Goal: Complete application form: Complete application form

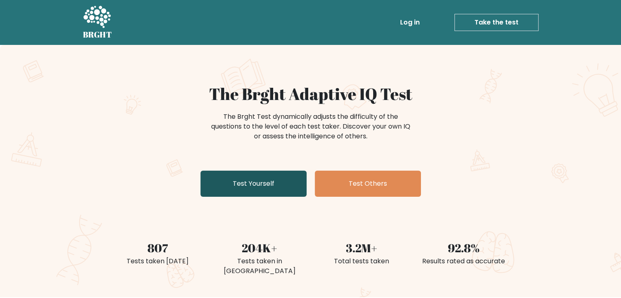
click at [254, 190] on link "Test Yourself" at bounding box center [253, 184] width 106 height 26
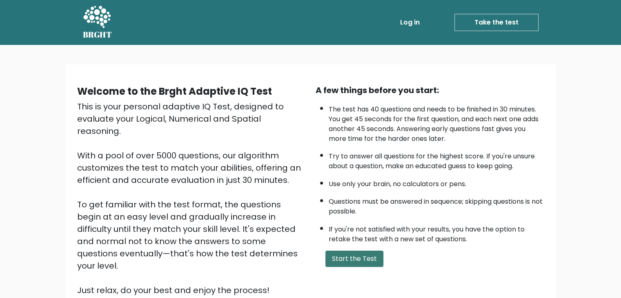
click at [363, 251] on button "Start the Test" at bounding box center [354, 259] width 58 height 16
click at [360, 251] on button "Start the Test" at bounding box center [354, 259] width 58 height 16
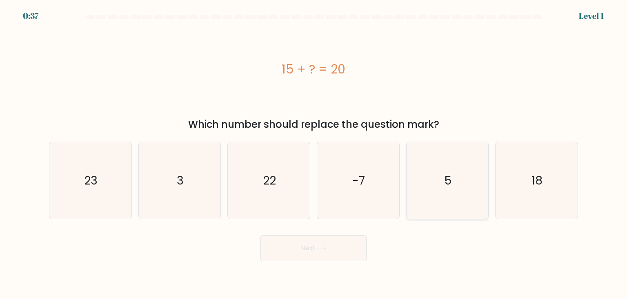
click at [445, 170] on icon "5" at bounding box center [447, 180] width 77 height 77
click at [314, 153] on input "e. 5" at bounding box center [313, 151] width 0 height 4
radio input "true"
click at [315, 255] on button "Next" at bounding box center [313, 248] width 106 height 26
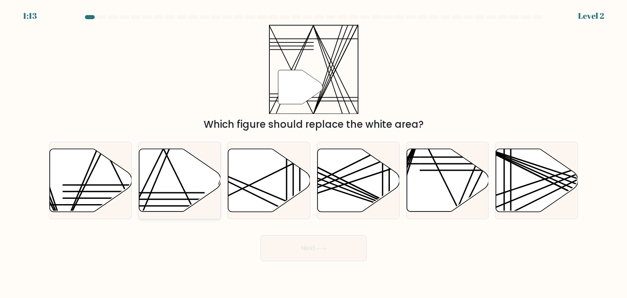
click at [169, 175] on icon at bounding box center [180, 180] width 82 height 63
click at [313, 153] on input "b." at bounding box center [313, 151] width 0 height 4
radio input "true"
click at [343, 248] on button "Next" at bounding box center [313, 248] width 106 height 26
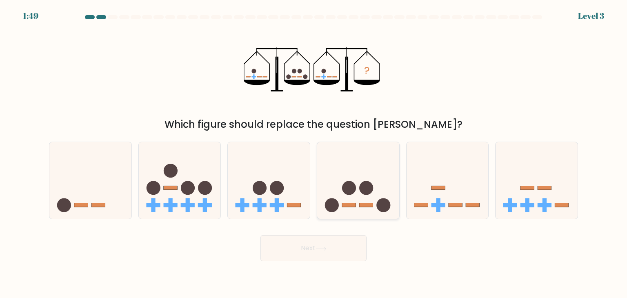
click at [366, 174] on icon at bounding box center [358, 181] width 82 height 68
click at [314, 153] on input "d." at bounding box center [313, 151] width 0 height 4
radio input "true"
click at [303, 256] on button "Next" at bounding box center [313, 248] width 106 height 26
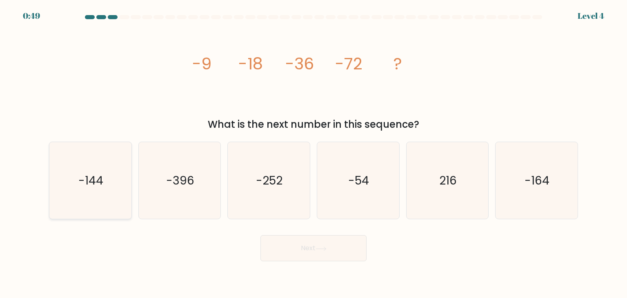
click at [94, 183] on text "-144" at bounding box center [91, 180] width 25 height 16
click at [313, 153] on input "a. -144" at bounding box center [313, 151] width 0 height 4
radio input "true"
click at [276, 242] on button "Next" at bounding box center [313, 248] width 106 height 26
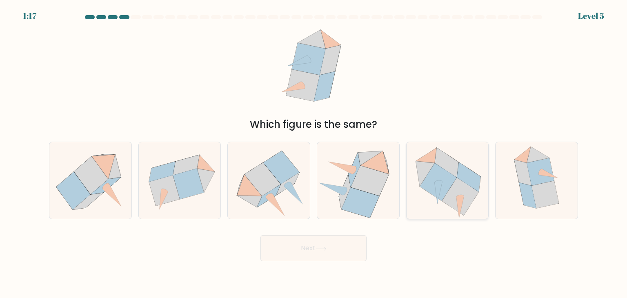
click at [446, 196] on icon at bounding box center [460, 197] width 37 height 38
click at [314, 153] on input "e." at bounding box center [313, 151] width 0 height 4
radio input "true"
click at [323, 259] on button "Next" at bounding box center [313, 248] width 106 height 26
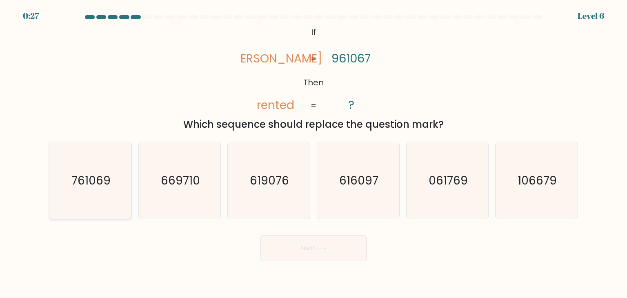
click at [116, 188] on icon "761069" at bounding box center [90, 180] width 77 height 77
click at [313, 153] on input "a. 761069" at bounding box center [313, 151] width 0 height 4
radio input "true"
click at [279, 248] on button "Next" at bounding box center [313, 248] width 106 height 26
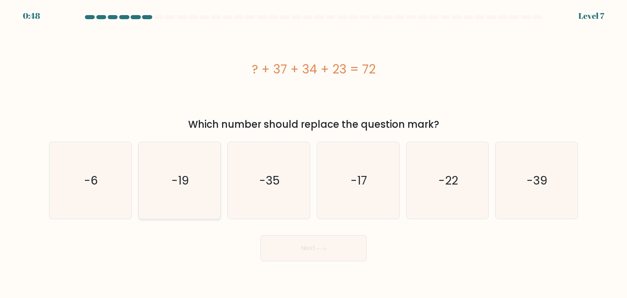
click at [165, 194] on icon "-19" at bounding box center [179, 180] width 77 height 77
click at [313, 153] on input "b. -19" at bounding box center [313, 151] width 0 height 4
radio input "true"
click at [296, 237] on button "Next" at bounding box center [313, 248] width 106 height 26
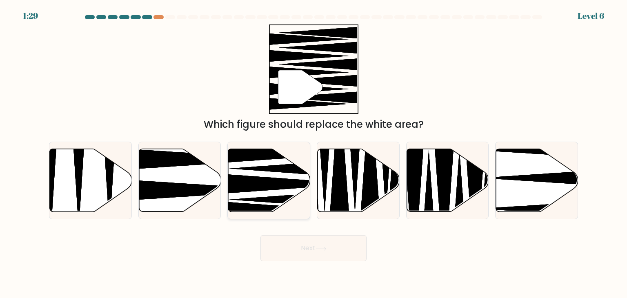
click at [247, 179] on icon at bounding box center [284, 183] width 147 height 21
click at [313, 153] on input "c." at bounding box center [313, 151] width 0 height 4
radio input "true"
click at [340, 251] on button "Next" at bounding box center [313, 248] width 106 height 26
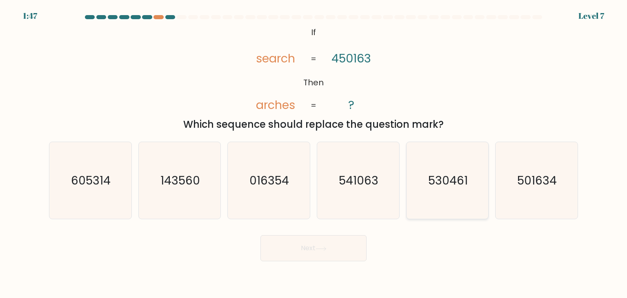
click at [449, 188] on text "530461" at bounding box center [448, 180] width 40 height 16
click at [314, 153] on input "e. 530461" at bounding box center [313, 151] width 0 height 4
radio input "true"
click at [312, 252] on button "Next" at bounding box center [313, 248] width 106 height 26
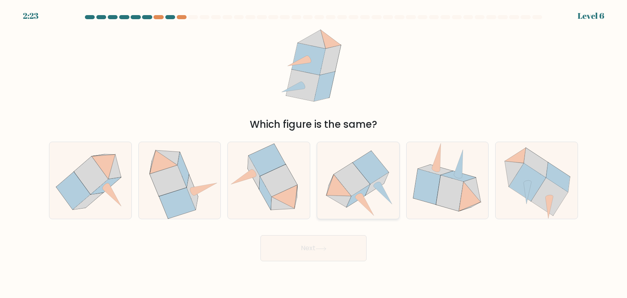
click at [378, 178] on icon at bounding box center [371, 167] width 36 height 33
click at [314, 153] on input "d." at bounding box center [313, 151] width 0 height 4
radio input "true"
click at [320, 253] on button "Next" at bounding box center [313, 248] width 106 height 26
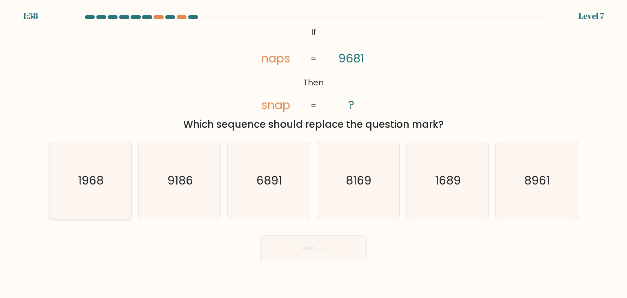
click at [121, 188] on icon "1968" at bounding box center [90, 180] width 77 height 77
click at [313, 153] on input "a. 1968" at bounding box center [313, 151] width 0 height 4
radio input "true"
click at [324, 253] on button "Next" at bounding box center [313, 248] width 106 height 26
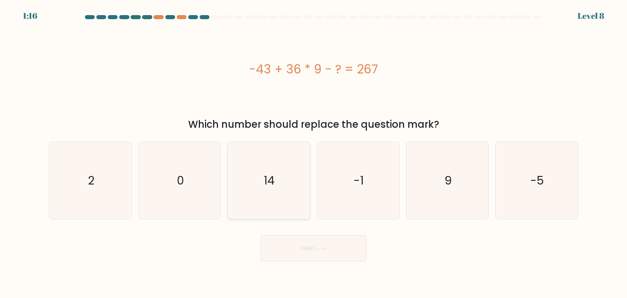
click at [269, 187] on text "14" at bounding box center [269, 180] width 11 height 16
click at [313, 153] on input "c. 14" at bounding box center [313, 151] width 0 height 4
radio input "true"
click at [281, 253] on button "Next" at bounding box center [313, 248] width 106 height 26
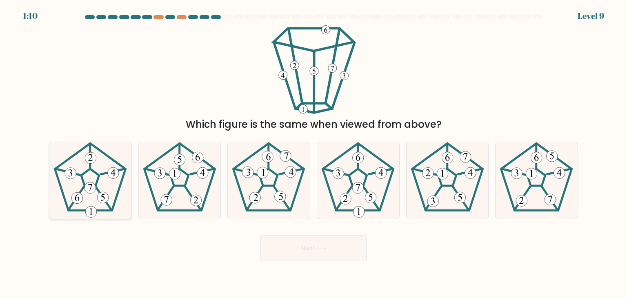
click at [85, 198] on icon at bounding box center [90, 180] width 77 height 77
click at [313, 153] on input "a." at bounding box center [313, 151] width 0 height 4
radio input "true"
click at [299, 247] on button "Next" at bounding box center [313, 248] width 106 height 26
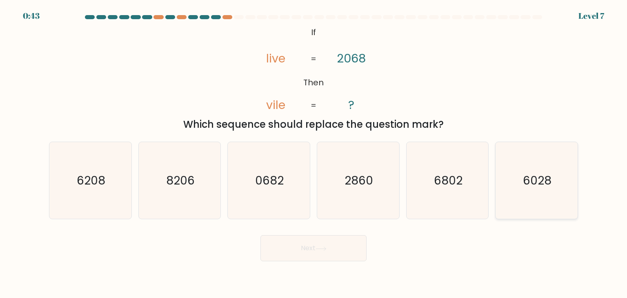
click at [552, 177] on icon "6028" at bounding box center [536, 180] width 77 height 77
click at [314, 153] on input "f. 6028" at bounding box center [313, 151] width 0 height 4
radio input "true"
click at [318, 257] on button "Next" at bounding box center [313, 248] width 106 height 26
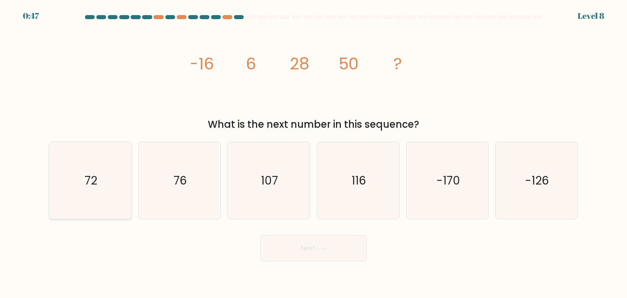
click at [62, 171] on icon "72" at bounding box center [90, 180] width 77 height 77
click at [313, 153] on input "a. 72" at bounding box center [313, 151] width 0 height 4
radio input "true"
click at [309, 253] on button "Next" at bounding box center [313, 248] width 106 height 26
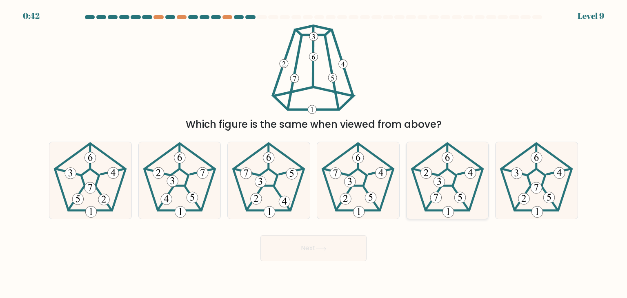
click at [448, 169] on 251 at bounding box center [447, 177] width 18 height 17
click at [314, 153] on input "e." at bounding box center [313, 151] width 0 height 4
radio input "true"
click at [333, 255] on button "Next" at bounding box center [313, 248] width 106 height 26
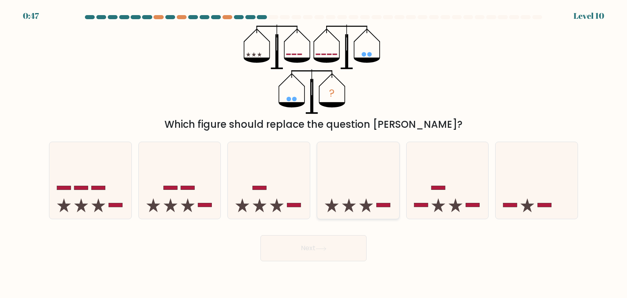
click at [351, 200] on icon at bounding box center [358, 181] width 82 height 68
click at [314, 153] on input "d." at bounding box center [313, 151] width 0 height 4
radio input "true"
click at [291, 241] on button "Next" at bounding box center [313, 248] width 106 height 26
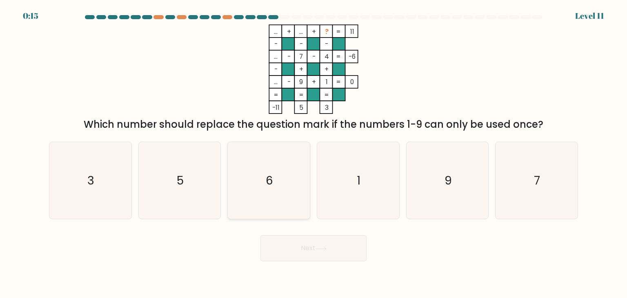
click at [291, 185] on icon "6" at bounding box center [268, 180] width 77 height 77
click at [313, 153] on input "c. 6" at bounding box center [313, 151] width 0 height 4
radio input "true"
click at [335, 244] on button "Next" at bounding box center [313, 248] width 106 height 26
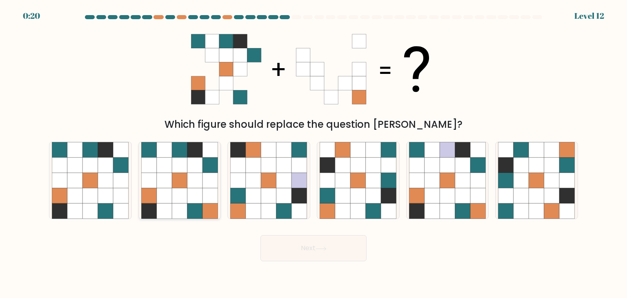
click at [183, 171] on icon at bounding box center [180, 166] width 16 height 16
click at [313, 153] on input "b." at bounding box center [313, 151] width 0 height 4
radio input "true"
click at [327, 256] on button "Next" at bounding box center [313, 248] width 106 height 26
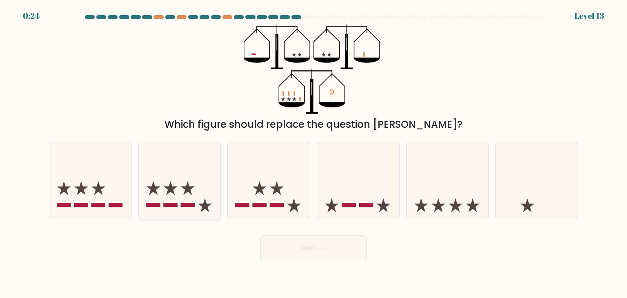
click at [180, 175] on icon at bounding box center [180, 181] width 82 height 68
click at [313, 153] on input "b." at bounding box center [313, 151] width 0 height 4
radio input "true"
click at [274, 247] on button "Next" at bounding box center [313, 248] width 106 height 26
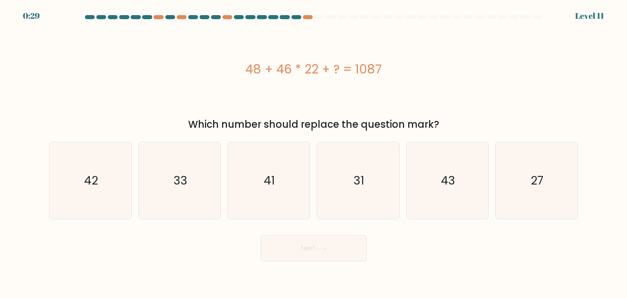
drag, startPoint x: 134, startPoint y: 93, endPoint x: 139, endPoint y: 92, distance: 5.6
click at [134, 93] on div "48 + 46 * 22 + ? = 1087" at bounding box center [313, 68] width 529 height 89
click at [524, 157] on icon "27" at bounding box center [536, 180] width 77 height 77
click at [314, 153] on input "f. 27" at bounding box center [313, 151] width 0 height 4
radio input "true"
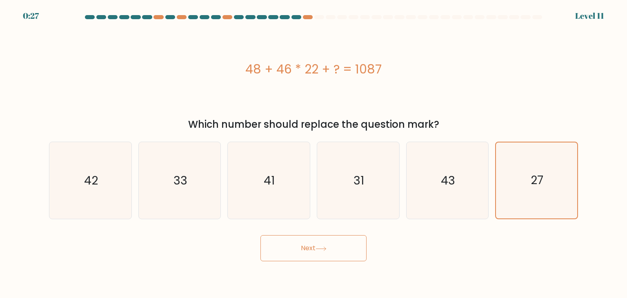
click at [344, 256] on button "Next" at bounding box center [313, 248] width 106 height 26
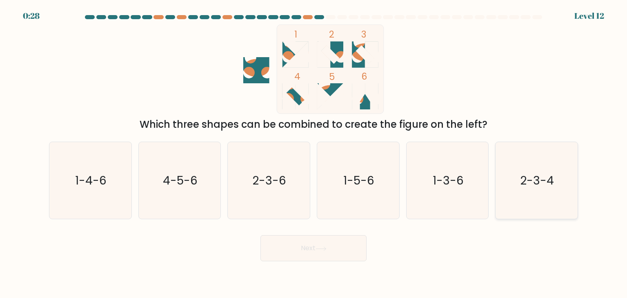
click at [559, 185] on icon "2-3-4" at bounding box center [536, 180] width 77 height 77
click at [314, 153] on input "f. 2-3-4" at bounding box center [313, 151] width 0 height 4
radio input "true"
click at [320, 244] on button "Next" at bounding box center [313, 248] width 106 height 26
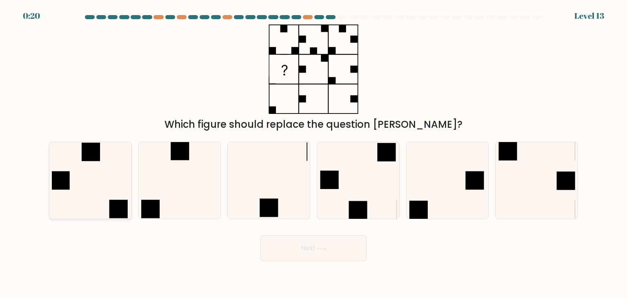
click at [78, 172] on icon at bounding box center [90, 180] width 77 height 77
click at [313, 153] on input "a." at bounding box center [313, 151] width 0 height 4
radio input "true"
click at [296, 249] on button "Next" at bounding box center [313, 248] width 106 height 26
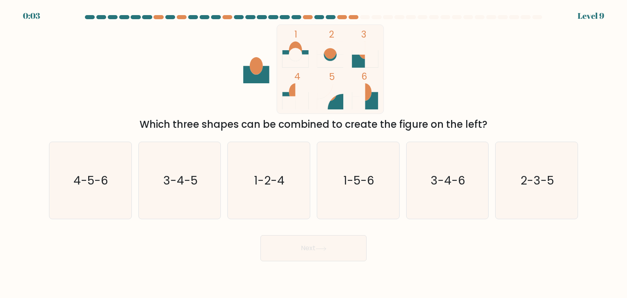
drag, startPoint x: 347, startPoint y: 188, endPoint x: 280, endPoint y: 254, distance: 94.1
click at [347, 188] on text "1-5-6" at bounding box center [358, 180] width 31 height 16
click at [314, 153] on input "d. 1-5-6" at bounding box center [313, 151] width 0 height 4
radio input "true"
click at [291, 250] on button "Next" at bounding box center [313, 248] width 106 height 26
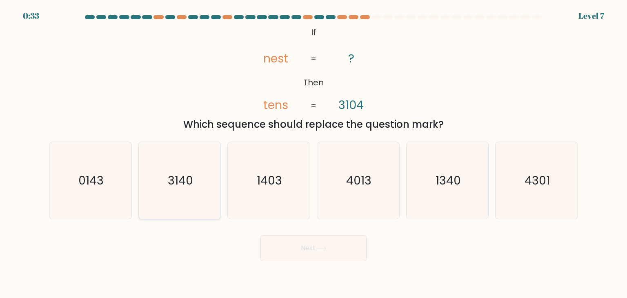
click at [150, 197] on icon "3140" at bounding box center [179, 180] width 77 height 77
click at [313, 153] on input "b. 3140" at bounding box center [313, 151] width 0 height 4
radio input "true"
click at [329, 254] on button "Next" at bounding box center [313, 248] width 106 height 26
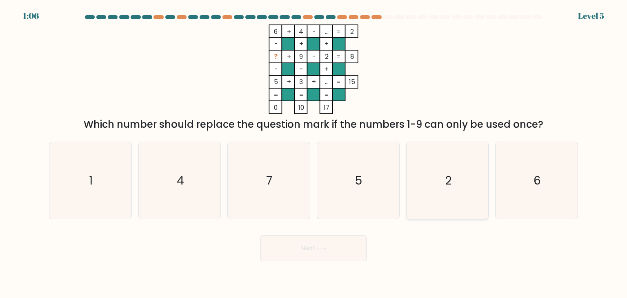
click at [410, 193] on icon "2" at bounding box center [447, 180] width 77 height 77
click at [314, 153] on input "e. 2" at bounding box center [313, 151] width 0 height 4
radio input "true"
drag, startPoint x: 354, startPoint y: 239, endPoint x: 349, endPoint y: 245, distance: 7.6
click at [349, 245] on button "Next" at bounding box center [313, 248] width 106 height 26
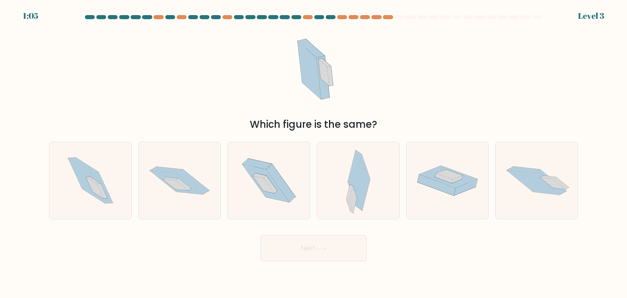
click at [349, 245] on button "Next" at bounding box center [313, 248] width 106 height 26
click at [409, 193] on icon at bounding box center [448, 181] width 82 height 40
click at [314, 153] on input "e." at bounding box center [313, 151] width 0 height 4
radio input "true"
drag, startPoint x: 390, startPoint y: 166, endPoint x: 384, endPoint y: 178, distance: 13.7
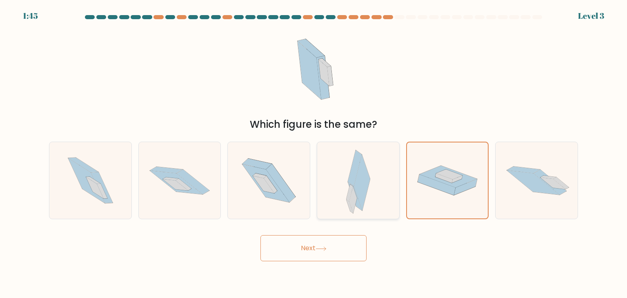
click at [389, 168] on div at bounding box center [358, 181] width 83 height 78
click at [314, 153] on input "d." at bounding box center [313, 151] width 0 height 4
radio input "true"
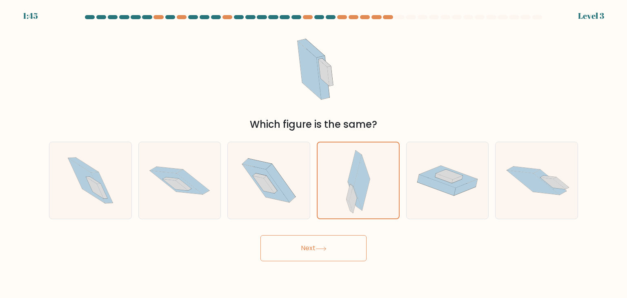
click at [347, 243] on button "Next" at bounding box center [313, 248] width 106 height 26
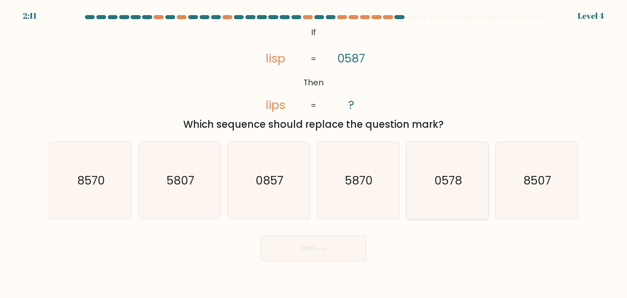
drag, startPoint x: 472, startPoint y: 191, endPoint x: 458, endPoint y: 199, distance: 16.5
click at [472, 191] on icon "0578" at bounding box center [447, 180] width 77 height 77
click at [314, 153] on input "e. 0578" at bounding box center [313, 151] width 0 height 4
radio input "true"
click at [321, 245] on button "Next" at bounding box center [313, 248] width 106 height 26
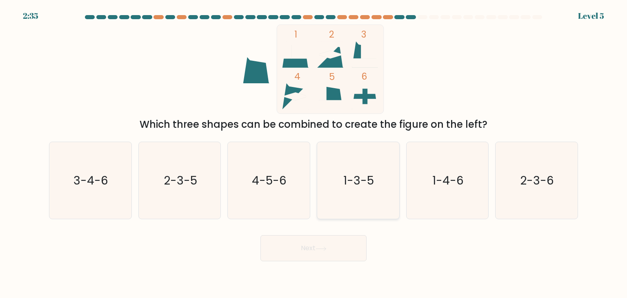
click at [327, 185] on icon "1-3-5" at bounding box center [358, 180] width 77 height 77
click at [314, 153] on input "d. 1-3-5" at bounding box center [313, 151] width 0 height 4
radio input "true"
click at [318, 243] on button "Next" at bounding box center [313, 248] width 106 height 26
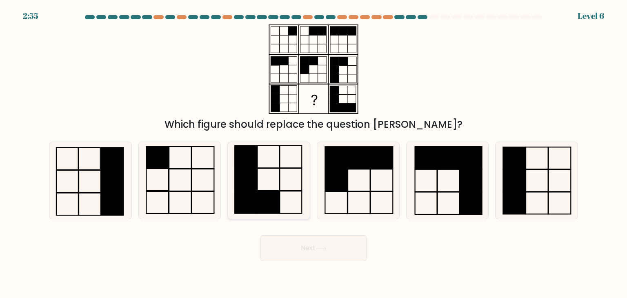
click at [294, 206] on icon at bounding box center [268, 180] width 77 height 77
click at [313, 153] on input "c." at bounding box center [313, 151] width 0 height 4
radio input "true"
click at [299, 250] on button "Next" at bounding box center [313, 248] width 106 height 26
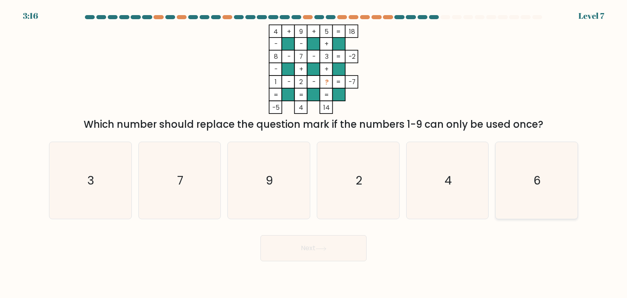
click at [526, 173] on icon "6" at bounding box center [536, 180] width 77 height 77
click at [314, 153] on input "f. 6" at bounding box center [313, 151] width 0 height 4
radio input "true"
click at [357, 253] on button "Next" at bounding box center [313, 248] width 106 height 26
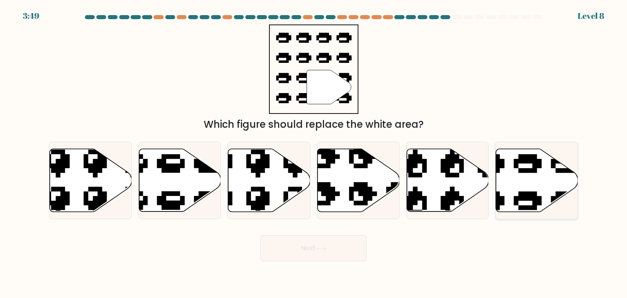
click at [527, 185] on icon at bounding box center [537, 180] width 82 height 63
click at [314, 153] on input "f." at bounding box center [313, 151] width 0 height 4
radio input "true"
click at [325, 245] on button "Next" at bounding box center [313, 248] width 106 height 26
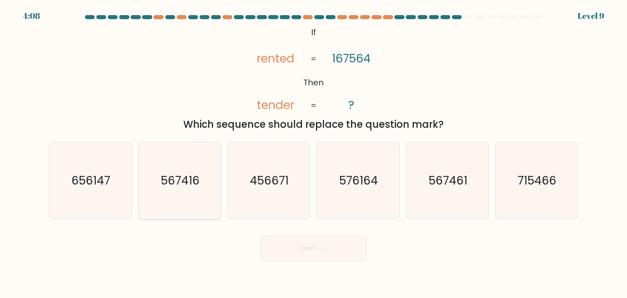
click at [173, 177] on text "567416" at bounding box center [180, 180] width 39 height 16
click at [313, 153] on input "b. 567416" at bounding box center [313, 151] width 0 height 4
radio input "true"
click at [269, 248] on button "Next" at bounding box center [313, 248] width 106 height 26
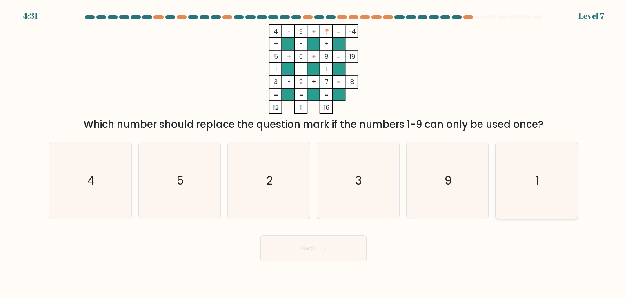
click at [540, 158] on icon "1" at bounding box center [536, 180] width 77 height 77
click at [314, 153] on input "f. 1" at bounding box center [313, 151] width 0 height 4
radio input "true"
click at [339, 257] on button "Next" at bounding box center [313, 248] width 106 height 26
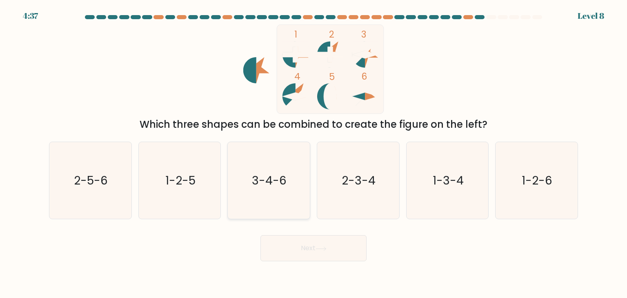
drag, startPoint x: 268, startPoint y: 195, endPoint x: 269, endPoint y: 201, distance: 6.5
click at [268, 196] on icon "3-4-6" at bounding box center [268, 180] width 77 height 77
click at [313, 153] on input "c. 3-4-6" at bounding box center [313, 151] width 0 height 4
radio input "true"
click at [283, 242] on button "Next" at bounding box center [313, 248] width 106 height 26
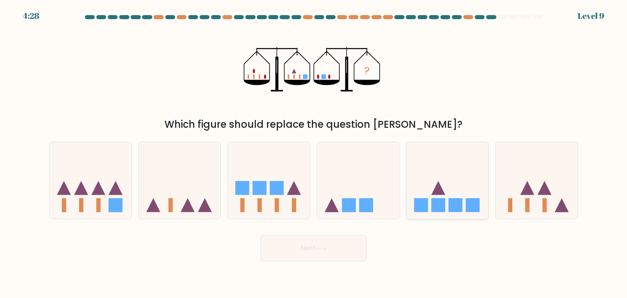
click at [457, 196] on icon at bounding box center [448, 181] width 82 height 68
click at [314, 153] on input "e." at bounding box center [313, 151] width 0 height 4
radio input "true"
click at [378, 198] on icon at bounding box center [358, 181] width 82 height 68
click at [314, 153] on input "d." at bounding box center [313, 151] width 0 height 4
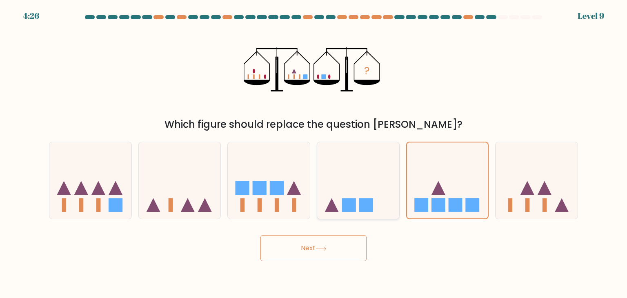
radio input "true"
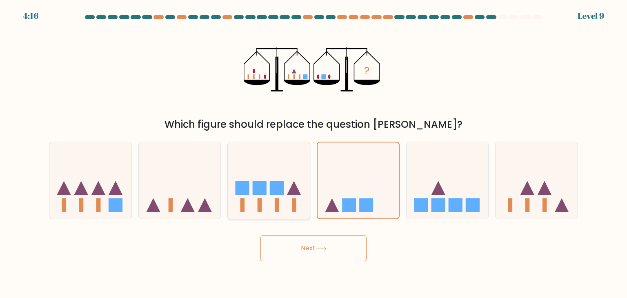
click at [279, 189] on rect at bounding box center [277, 188] width 14 height 14
click at [313, 153] on input "c." at bounding box center [313, 151] width 0 height 4
radio input "true"
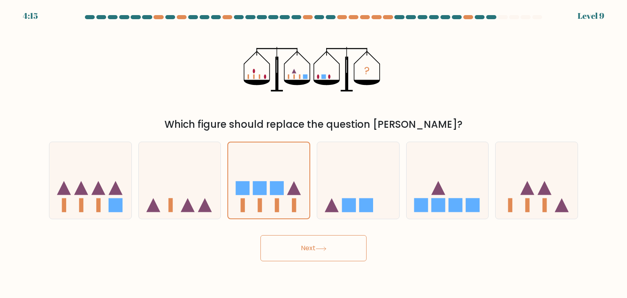
click at [282, 244] on button "Next" at bounding box center [313, 248] width 106 height 26
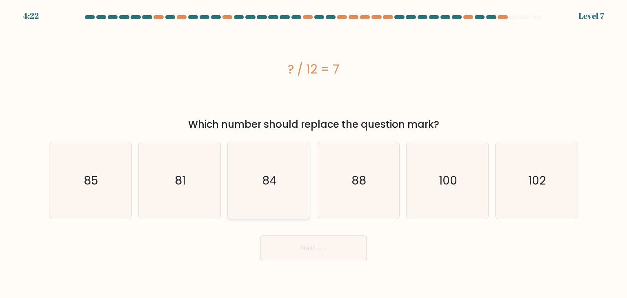
click at [290, 188] on icon "84" at bounding box center [268, 180] width 77 height 77
click at [313, 153] on input "c. 84" at bounding box center [313, 151] width 0 height 4
radio input "true"
click at [298, 236] on button "Next" at bounding box center [313, 248] width 106 height 26
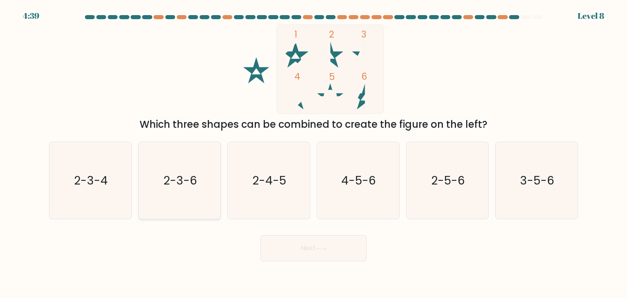
click at [178, 198] on icon "2-3-6" at bounding box center [179, 180] width 77 height 77
click at [313, 153] on input "b. 2-3-6" at bounding box center [313, 151] width 0 height 4
radio input "true"
click at [302, 252] on button "Next" at bounding box center [313, 248] width 106 height 26
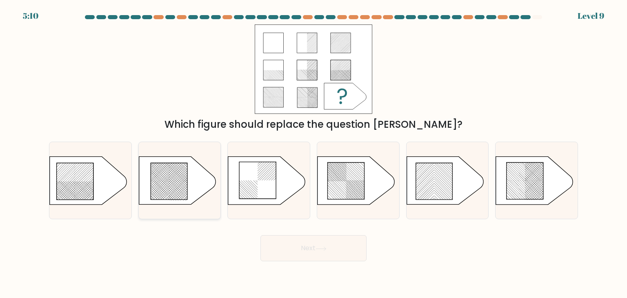
click at [155, 191] on icon at bounding box center [169, 181] width 37 height 37
click at [313, 153] on input "b." at bounding box center [313, 151] width 0 height 4
radio input "true"
click at [326, 249] on icon at bounding box center [321, 249] width 11 height 4
click at [340, 252] on button "Next" at bounding box center [313, 248] width 106 height 26
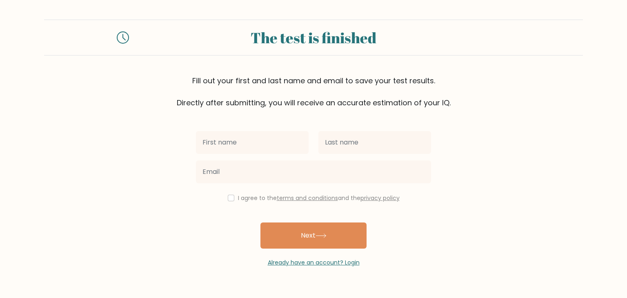
click at [263, 141] on input "text" at bounding box center [252, 142] width 113 height 23
type input "[PERSON_NAME] [PERSON_NAME]"
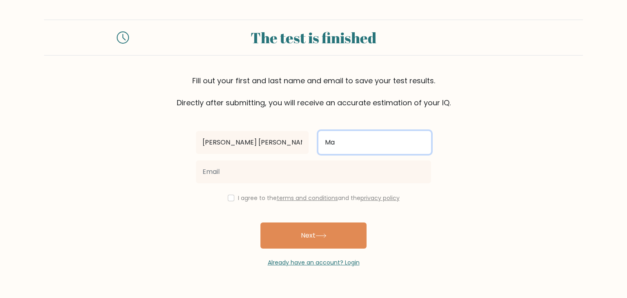
type input "Ma"
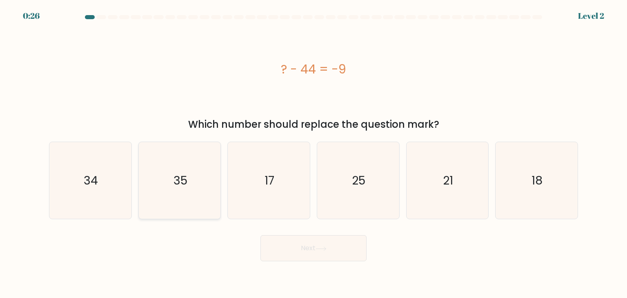
click at [187, 181] on text "35" at bounding box center [180, 180] width 14 height 16
click at [313, 153] on input "b. 35" at bounding box center [313, 151] width 0 height 4
radio input "true"
click at [278, 232] on div "Next" at bounding box center [313, 245] width 539 height 32
click at [278, 239] on button "Next" at bounding box center [313, 248] width 106 height 26
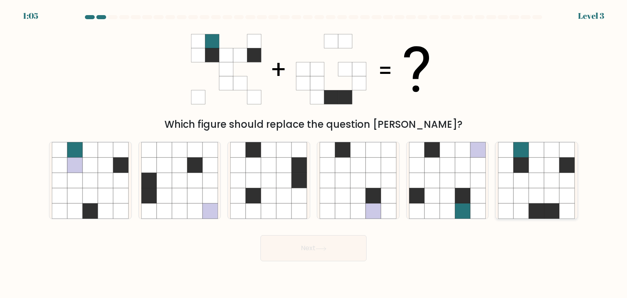
click at [518, 190] on icon at bounding box center [521, 196] width 16 height 16
click at [314, 153] on input "f." at bounding box center [313, 151] width 0 height 4
radio input "true"
click at [348, 253] on button "Next" at bounding box center [313, 248] width 106 height 26
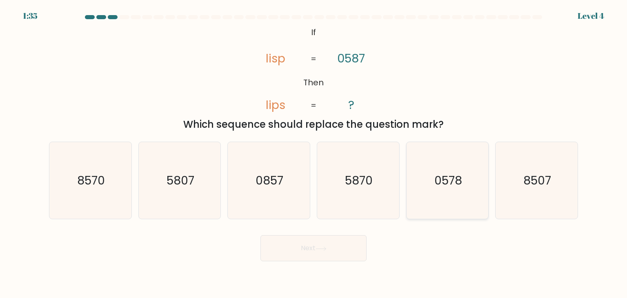
click at [455, 189] on icon "0578" at bounding box center [447, 180] width 77 height 77
click at [314, 153] on input "e. 0578" at bounding box center [313, 151] width 0 height 4
radio input "true"
click at [331, 244] on button "Next" at bounding box center [313, 248] width 106 height 26
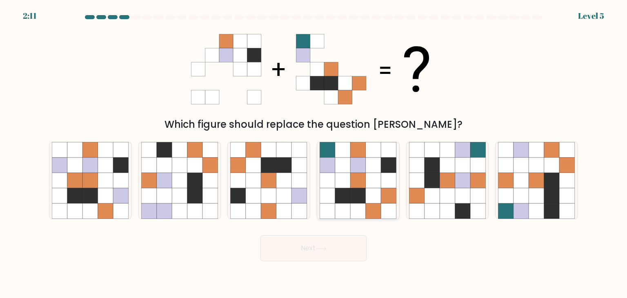
click at [366, 201] on icon at bounding box center [374, 196] width 16 height 16
click at [314, 153] on input "d." at bounding box center [313, 151] width 0 height 4
radio input "true"
click at [319, 251] on button "Next" at bounding box center [313, 248] width 106 height 26
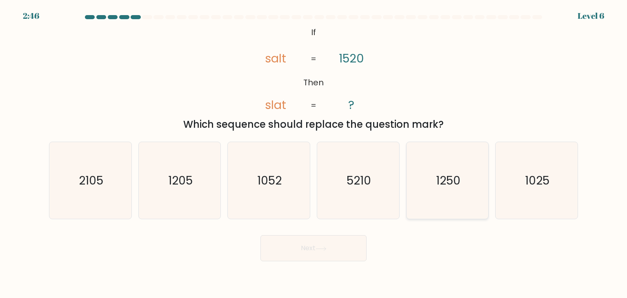
click at [464, 196] on icon "1250" at bounding box center [447, 180] width 77 height 77
click at [314, 153] on input "e. 1250" at bounding box center [313, 151] width 0 height 4
radio input "true"
click at [338, 253] on button "Next" at bounding box center [313, 248] width 106 height 26
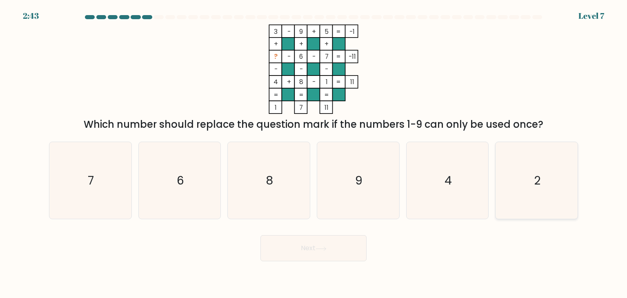
click at [544, 169] on icon "2" at bounding box center [536, 180] width 77 height 77
click at [314, 153] on input "f. 2" at bounding box center [313, 151] width 0 height 4
radio input "true"
click at [347, 249] on button "Next" at bounding box center [313, 248] width 106 height 26
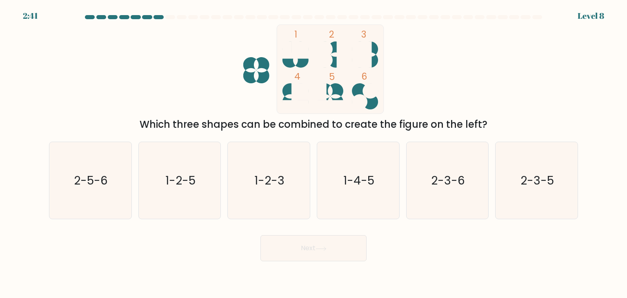
click at [333, 93] on icon at bounding box center [330, 96] width 26 height 26
click at [546, 187] on text "2-3-5" at bounding box center [536, 180] width 33 height 16
click at [314, 153] on input "f. 2-3-5" at bounding box center [313, 151] width 0 height 4
radio input "true"
click at [328, 255] on button "Next" at bounding box center [313, 248] width 106 height 26
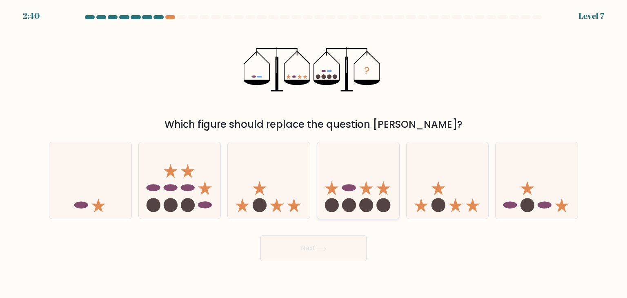
click at [383, 200] on circle at bounding box center [383, 205] width 14 height 14
click at [314, 153] on input "d." at bounding box center [313, 151] width 0 height 4
radio input "true"
click at [345, 250] on button "Next" at bounding box center [313, 248] width 106 height 26
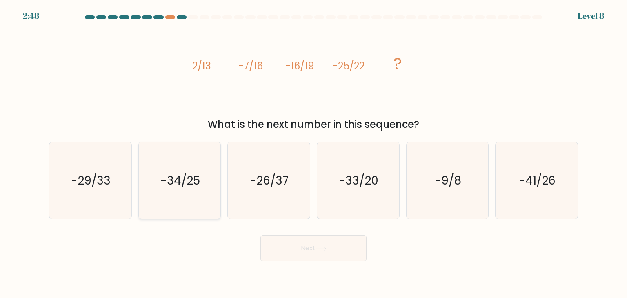
click at [196, 199] on icon "-34/25" at bounding box center [179, 180] width 77 height 77
click at [313, 153] on input "b. -34/25" at bounding box center [313, 151] width 0 height 4
radio input "true"
click at [269, 251] on button "Next" at bounding box center [313, 248] width 106 height 26
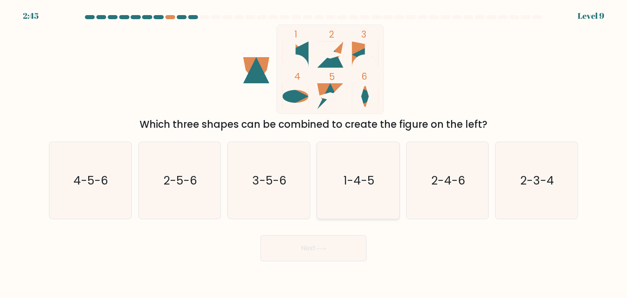
click at [366, 203] on icon "1-4-5" at bounding box center [358, 180] width 77 height 77
click at [314, 153] on input "d. 1-4-5" at bounding box center [313, 151] width 0 height 4
radio input "true"
click at [331, 249] on button "Next" at bounding box center [313, 248] width 106 height 26
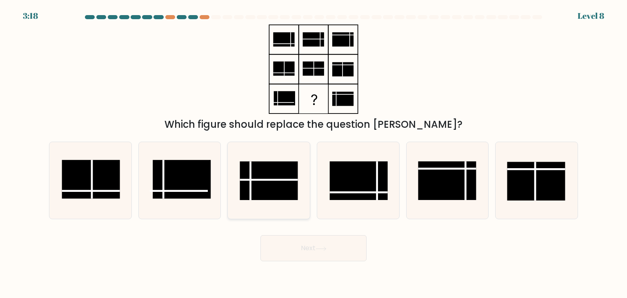
click at [255, 183] on rect at bounding box center [269, 181] width 58 height 39
click at [313, 153] on input "c." at bounding box center [313, 151] width 0 height 4
radio input "true"
click at [292, 246] on button "Next" at bounding box center [313, 248] width 106 height 26
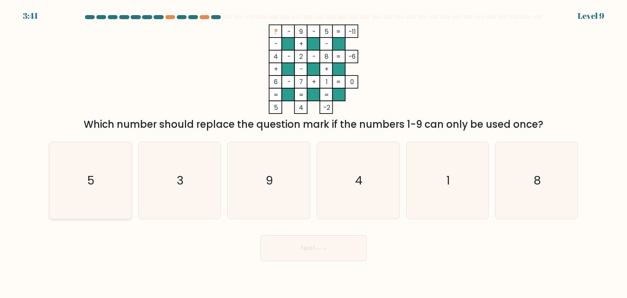
click at [74, 177] on icon "5" at bounding box center [90, 180] width 77 height 77
click at [313, 153] on input "a. 5" at bounding box center [313, 151] width 0 height 4
radio input "true"
click at [349, 252] on button "Next" at bounding box center [313, 248] width 106 height 26
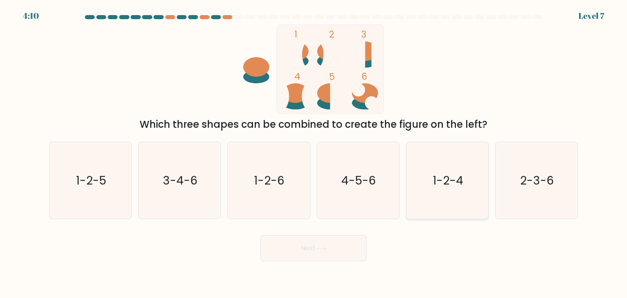
click at [465, 179] on icon "1-2-4" at bounding box center [447, 180] width 77 height 77
click at [314, 153] on input "e. 1-2-4" at bounding box center [313, 151] width 0 height 4
radio input "true"
click at [327, 258] on button "Next" at bounding box center [313, 248] width 106 height 26
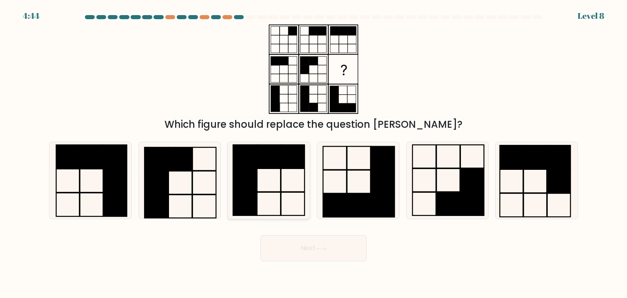
click at [275, 189] on icon at bounding box center [268, 180] width 77 height 77
click at [313, 153] on input "c." at bounding box center [313, 151] width 0 height 4
radio input "true"
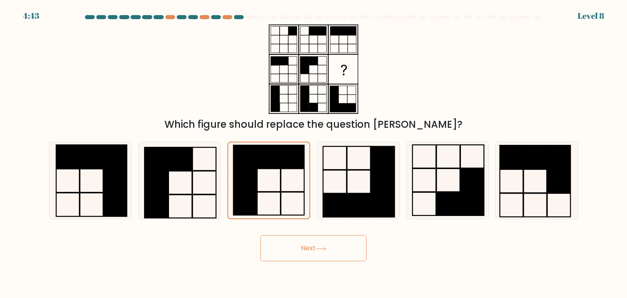
click at [296, 252] on button "Next" at bounding box center [313, 248] width 106 height 26
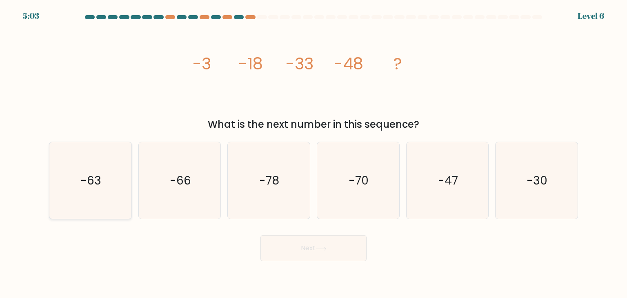
drag, startPoint x: 68, startPoint y: 168, endPoint x: 91, endPoint y: 177, distance: 24.4
click at [67, 169] on icon "-63" at bounding box center [90, 180] width 77 height 77
click at [313, 153] on input "a. -63" at bounding box center [313, 151] width 0 height 4
radio input "true"
click at [347, 251] on button "Next" at bounding box center [313, 248] width 106 height 26
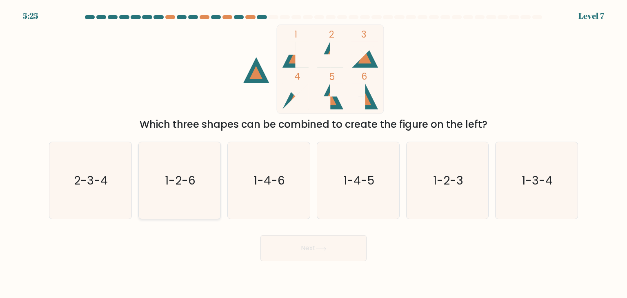
click at [151, 193] on icon "1-2-6" at bounding box center [179, 180] width 77 height 77
click at [313, 153] on input "b. 1-2-6" at bounding box center [313, 151] width 0 height 4
radio input "true"
click at [275, 249] on button "Next" at bounding box center [313, 248] width 106 height 26
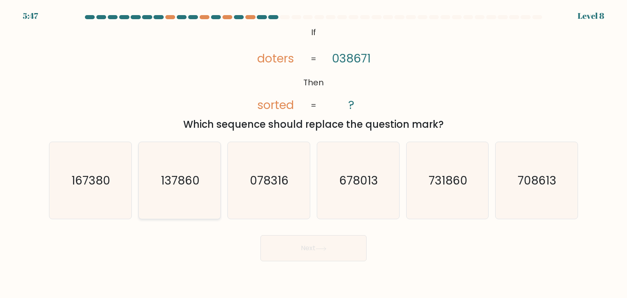
click at [194, 186] on text "137860" at bounding box center [180, 180] width 39 height 16
click at [313, 153] on input "b. 137860" at bounding box center [313, 151] width 0 height 4
radio input "true"
click at [283, 244] on button "Next" at bounding box center [313, 248] width 106 height 26
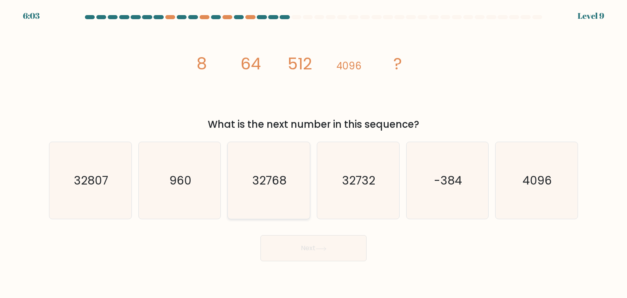
click at [272, 201] on icon "32768" at bounding box center [268, 180] width 77 height 77
click at [313, 153] on input "c. 32768" at bounding box center [313, 151] width 0 height 4
radio input "true"
click at [298, 251] on button "Next" at bounding box center [313, 248] width 106 height 26
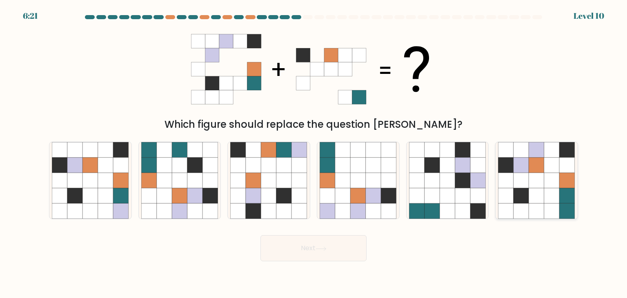
click at [556, 208] on icon at bounding box center [552, 212] width 16 height 16
click at [314, 153] on input "f." at bounding box center [313, 151] width 0 height 4
radio input "true"
click at [336, 244] on button "Next" at bounding box center [313, 248] width 106 height 26
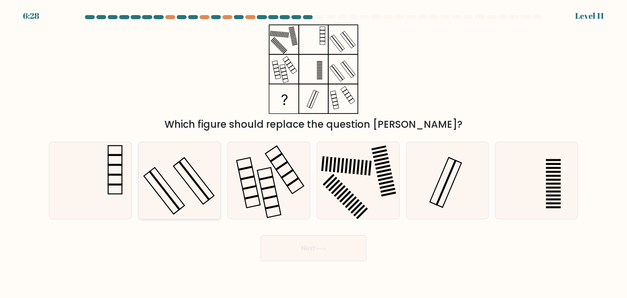
click at [188, 183] on icon at bounding box center [179, 180] width 77 height 77
click at [313, 153] on input "b." at bounding box center [313, 151] width 0 height 4
radio input "true"
click at [283, 252] on button "Next" at bounding box center [313, 248] width 106 height 26
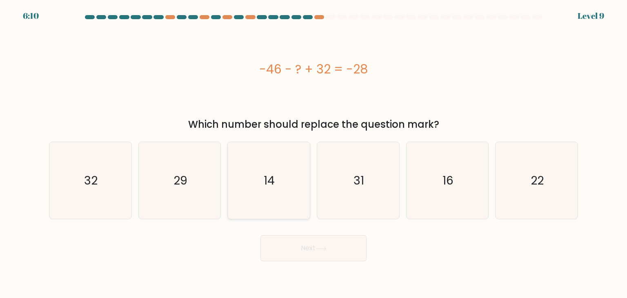
click at [307, 189] on div "14" at bounding box center [268, 181] width 83 height 78
click at [313, 153] on input "c. 14" at bounding box center [313, 151] width 0 height 4
radio input "true"
click at [304, 252] on button "Next" at bounding box center [313, 248] width 106 height 26
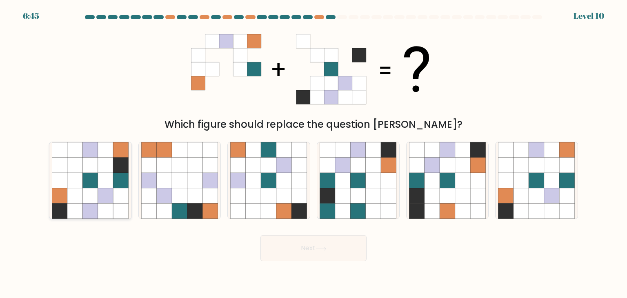
click at [112, 200] on icon at bounding box center [106, 196] width 16 height 16
click at [313, 153] on input "a." at bounding box center [313, 151] width 0 height 4
radio input "true"
click at [295, 262] on body "6:44 Level 10" at bounding box center [313, 149] width 627 height 298
click at [297, 256] on button "Next" at bounding box center [313, 248] width 106 height 26
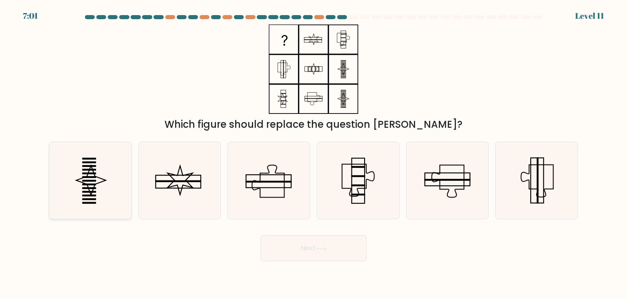
click at [114, 195] on icon at bounding box center [90, 180] width 77 height 77
click at [313, 153] on input "a." at bounding box center [313, 151] width 0 height 4
radio input "true"
click at [324, 262] on body "7:00 Level 11" at bounding box center [313, 149] width 627 height 298
click at [326, 258] on button "Next" at bounding box center [313, 248] width 106 height 26
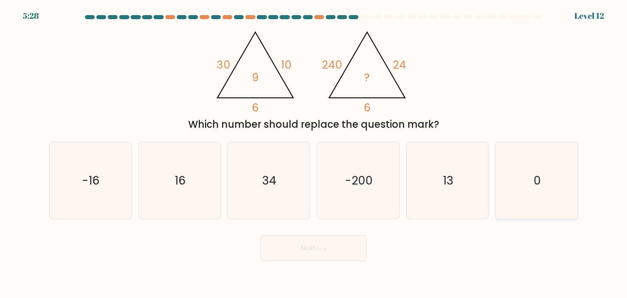
click at [576, 191] on div "0" at bounding box center [536, 181] width 83 height 78
click at [314, 153] on input "f. 0" at bounding box center [313, 151] width 0 height 4
radio input "true"
click at [318, 240] on button "Next" at bounding box center [313, 248] width 106 height 26
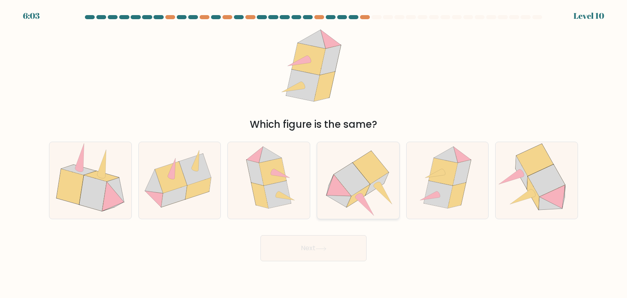
click at [359, 184] on icon at bounding box center [352, 179] width 36 height 33
click at [314, 153] on input "d." at bounding box center [313, 151] width 0 height 4
radio input "true"
click at [330, 244] on button "Next" at bounding box center [313, 248] width 106 height 26
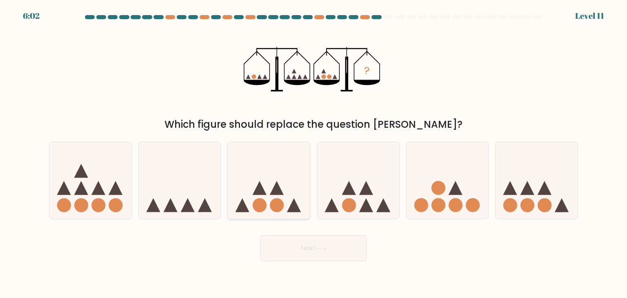
click at [266, 193] on icon at bounding box center [269, 181] width 82 height 68
click at [313, 153] on input "c." at bounding box center [313, 151] width 0 height 4
radio input "true"
click at [304, 255] on button "Next" at bounding box center [313, 248] width 106 height 26
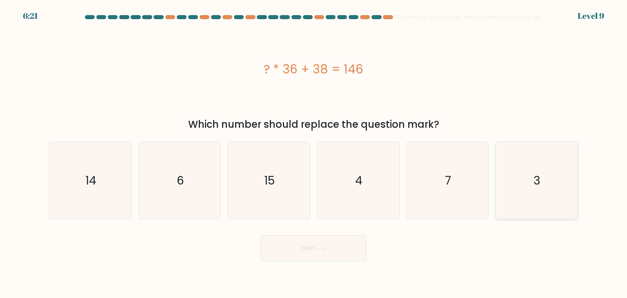
click at [545, 181] on icon "3" at bounding box center [536, 180] width 77 height 77
click at [314, 153] on input "f. 3" at bounding box center [313, 151] width 0 height 4
radio input "true"
click at [344, 249] on button "Next" at bounding box center [313, 248] width 106 height 26
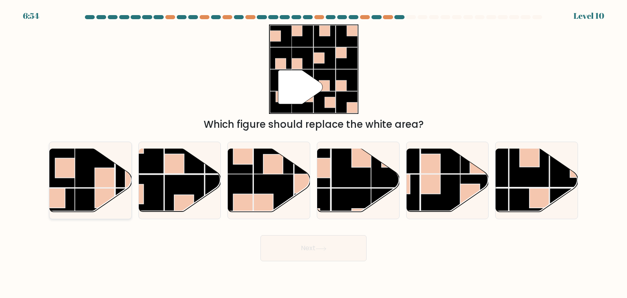
click at [97, 194] on rect at bounding box center [105, 198] width 20 height 20
click at [313, 153] on input "a." at bounding box center [313, 151] width 0 height 4
radio input "true"
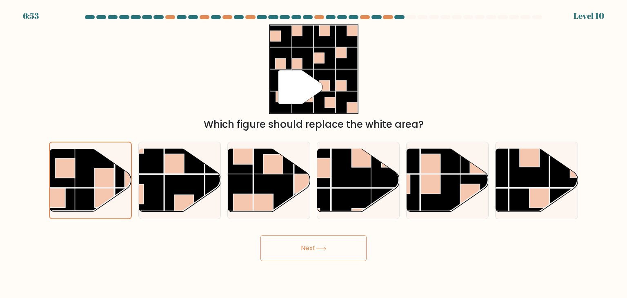
click at [292, 249] on button "Next" at bounding box center [313, 248] width 106 height 26
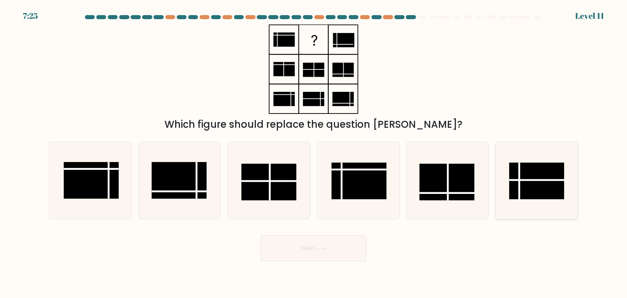
click at [529, 180] on line at bounding box center [536, 180] width 55 height 0
click at [314, 153] on input "f." at bounding box center [313, 151] width 0 height 4
radio input "true"
click at [307, 240] on button "Next" at bounding box center [313, 248] width 106 height 26
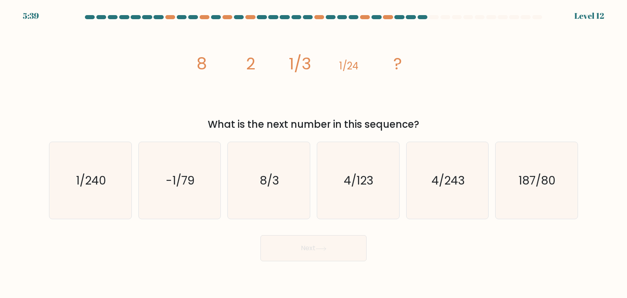
drag, startPoint x: 353, startPoint y: 105, endPoint x: 474, endPoint y: 71, distance: 126.0
click at [474, 71] on div "image/svg+xml 8 2 1/3 1/24 ? What is the next number in this sequence?" at bounding box center [313, 77] width 539 height 107
click at [82, 194] on icon "1/240" at bounding box center [90, 180] width 77 height 77
click at [319, 242] on button "Next" at bounding box center [313, 248] width 106 height 26
click at [313, 258] on button "Next" at bounding box center [313, 248] width 106 height 26
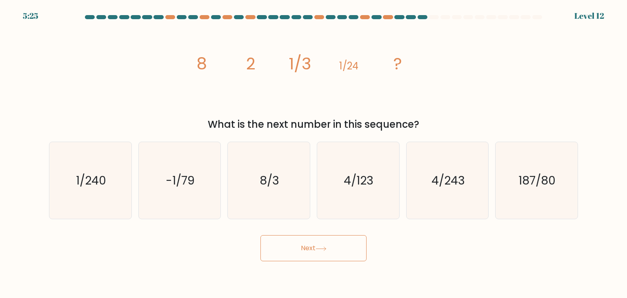
click at [478, 85] on div "image/svg+xml 8 2 1/3 1/24 ? What is the next number in this sequence?" at bounding box center [313, 77] width 539 height 107
click at [127, 170] on icon "1/240" at bounding box center [90, 180] width 77 height 77
click at [313, 153] on input "a. 1/240" at bounding box center [313, 151] width 0 height 4
radio input "true"
click at [288, 255] on button "Next" at bounding box center [313, 248] width 106 height 26
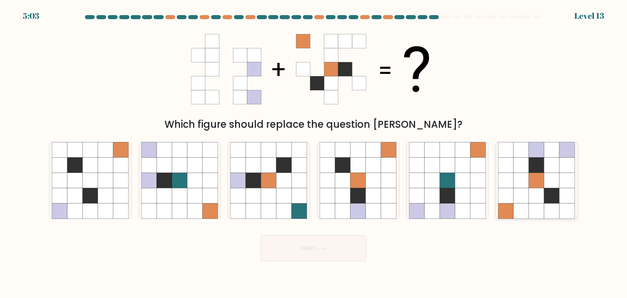
click at [568, 214] on icon at bounding box center [568, 212] width 16 height 16
click at [314, 153] on input "f." at bounding box center [313, 151] width 0 height 4
radio input "true"
click at [315, 244] on button "Next" at bounding box center [313, 248] width 106 height 26
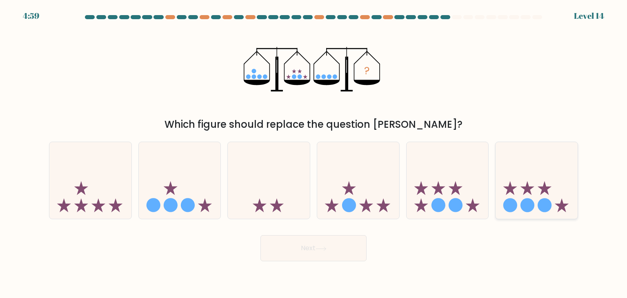
click at [509, 204] on circle at bounding box center [510, 205] width 14 height 14
click at [314, 153] on input "f." at bounding box center [313, 151] width 0 height 4
radio input "true"
click at [324, 251] on icon at bounding box center [321, 249] width 11 height 4
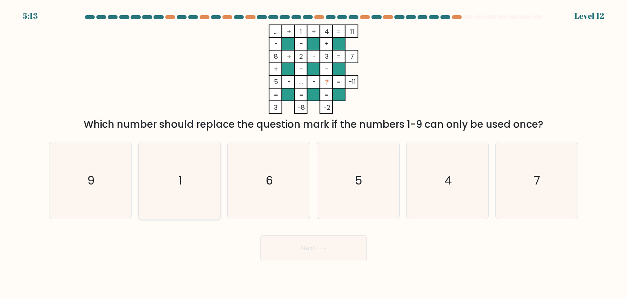
click at [152, 168] on icon "1" at bounding box center [179, 180] width 77 height 77
click at [313, 153] on input "b. 1" at bounding box center [313, 151] width 0 height 4
radio input "true"
drag, startPoint x: 109, startPoint y: 167, endPoint x: 212, endPoint y: 182, distance: 104.0
click at [109, 167] on icon "9" at bounding box center [90, 180] width 77 height 77
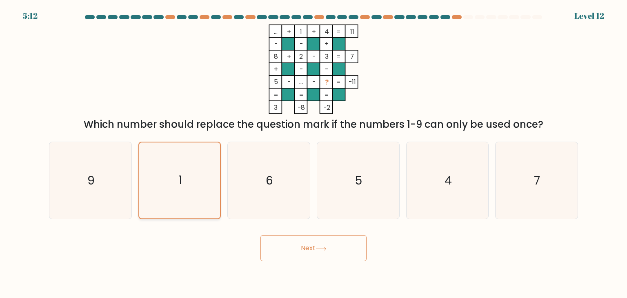
click at [313, 153] on input "a. 9" at bounding box center [313, 151] width 0 height 4
radio input "true"
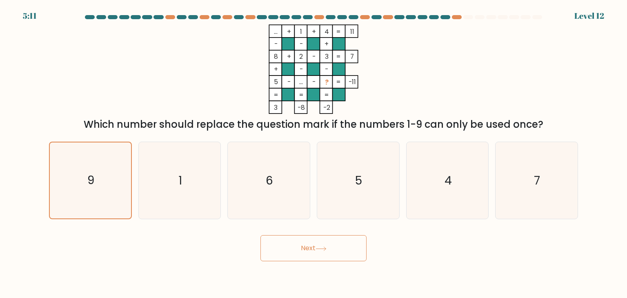
click at [306, 244] on button "Next" at bounding box center [313, 248] width 106 height 26
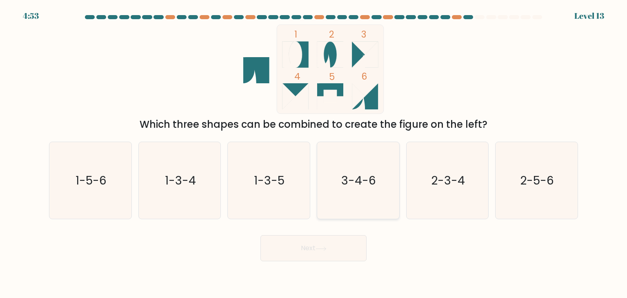
drag, startPoint x: 334, startPoint y: 181, endPoint x: 341, endPoint y: 236, distance: 55.6
click at [334, 181] on icon "3-4-6" at bounding box center [358, 180] width 77 height 77
click at [314, 153] on input "d. 3-4-6" at bounding box center [313, 151] width 0 height 4
radio input "true"
click at [341, 242] on button "Next" at bounding box center [313, 248] width 106 height 26
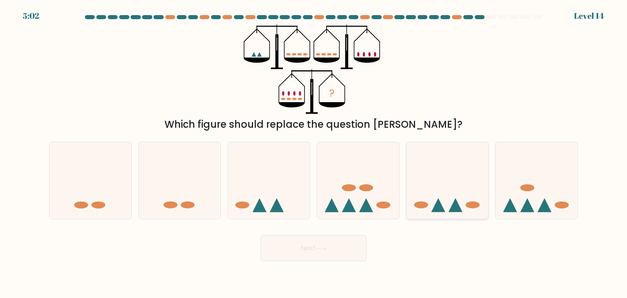
click at [443, 204] on icon at bounding box center [448, 181] width 82 height 68
click at [314, 153] on input "e." at bounding box center [313, 151] width 0 height 4
radio input "true"
click at [326, 241] on button "Next" at bounding box center [313, 248] width 106 height 26
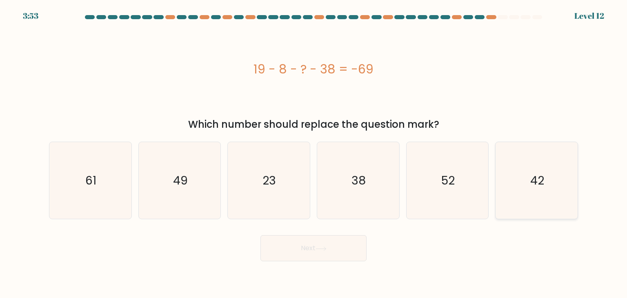
click at [543, 184] on text "42" at bounding box center [537, 180] width 14 height 16
click at [314, 153] on input "f. 42" at bounding box center [313, 151] width 0 height 4
radio input "true"
click at [337, 252] on button "Next" at bounding box center [313, 248] width 106 height 26
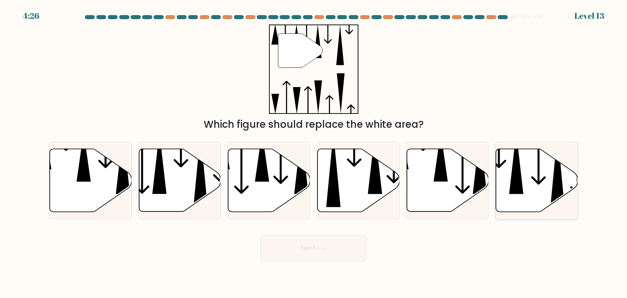
click at [524, 167] on icon at bounding box center [537, 180] width 82 height 63
click at [314, 153] on input "f." at bounding box center [313, 151] width 0 height 4
radio input "true"
click at [301, 252] on button "Next" at bounding box center [313, 248] width 106 height 26
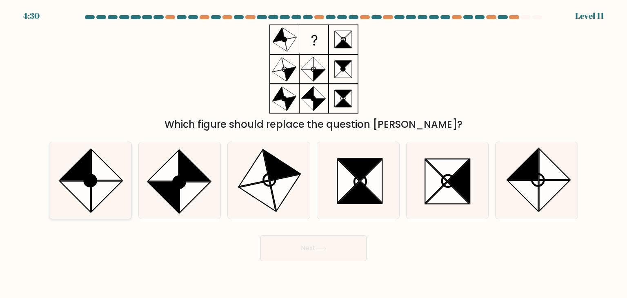
click at [99, 176] on icon at bounding box center [106, 164] width 31 height 31
click at [313, 153] on input "a." at bounding box center [313, 151] width 0 height 4
radio input "true"
click at [304, 249] on button "Next" at bounding box center [313, 248] width 106 height 26
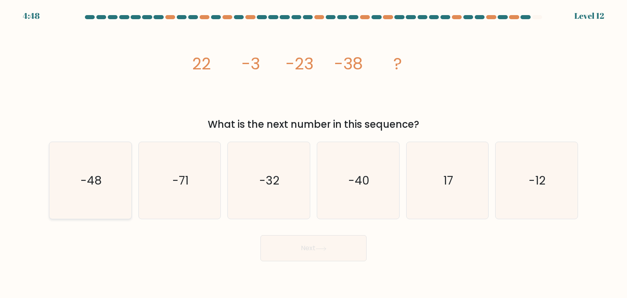
click at [101, 177] on text "-48" at bounding box center [90, 180] width 21 height 16
click at [313, 153] on input "a. -48" at bounding box center [313, 151] width 0 height 4
radio input "true"
click at [338, 240] on button "Next" at bounding box center [313, 248] width 106 height 26
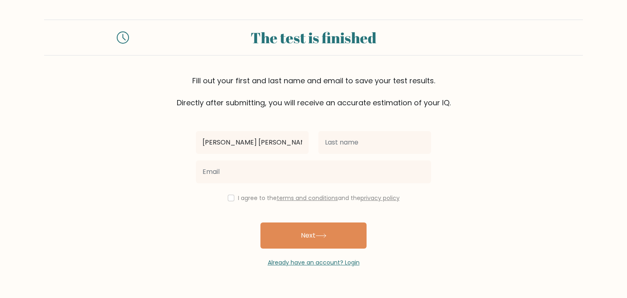
type input "Rosemarie Diane"
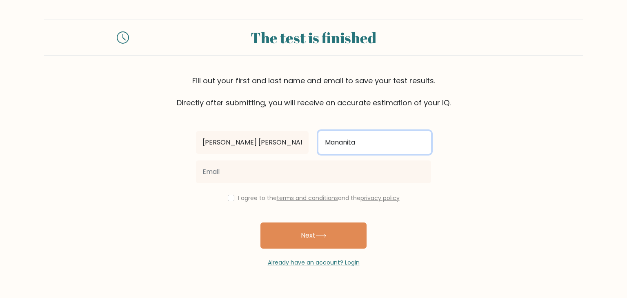
type input "Mananita"
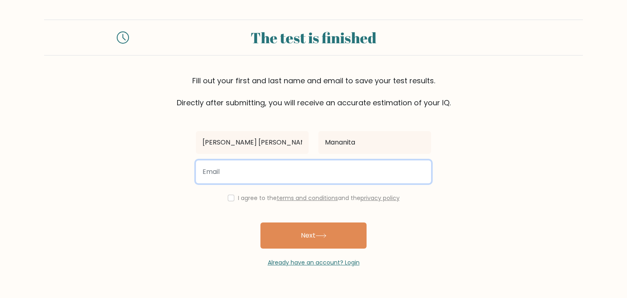
click at [215, 176] on input "email" at bounding box center [313, 171] width 235 height 23
type input "rosemariedianevirtual@gmail.com"
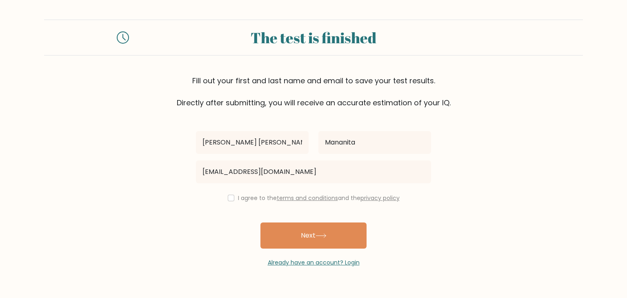
click at [225, 196] on div "I agree to the terms and conditions and the privacy policy" at bounding box center [313, 198] width 245 height 10
click at [230, 198] on input "checkbox" at bounding box center [231, 198] width 7 height 7
checkbox input "true"
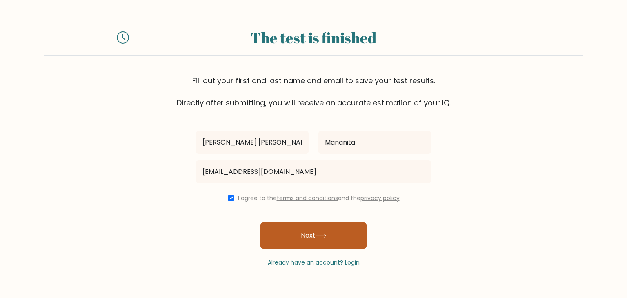
click at [309, 239] on button "Next" at bounding box center [313, 235] width 106 height 26
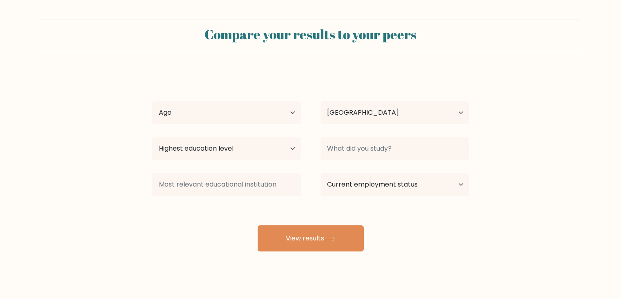
select select "PH"
click at [218, 117] on select "Age Under [DEMOGRAPHIC_DATA] [DEMOGRAPHIC_DATA] [DEMOGRAPHIC_DATA] [DEMOGRAPHIC…" at bounding box center [226, 112] width 149 height 23
select select "25_34"
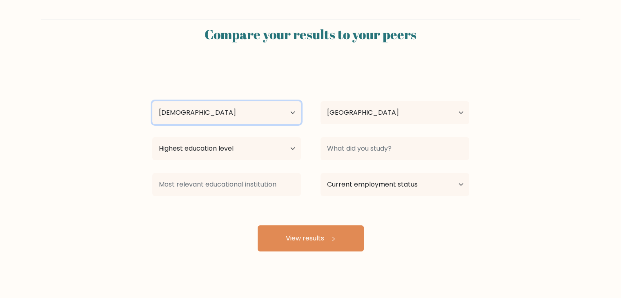
click at [152, 101] on select "Age Under [DEMOGRAPHIC_DATA] [DEMOGRAPHIC_DATA] [DEMOGRAPHIC_DATA] [DEMOGRAPHIC…" at bounding box center [226, 112] width 149 height 23
click at [367, 162] on div at bounding box center [395, 148] width 168 height 29
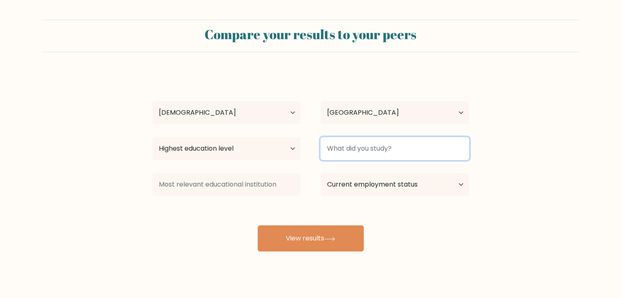
click at [371, 152] on input at bounding box center [394, 148] width 149 height 23
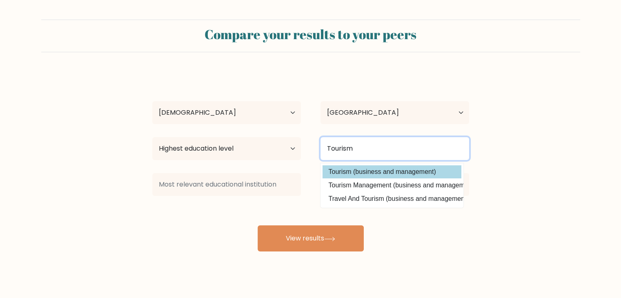
type input "Tourism"
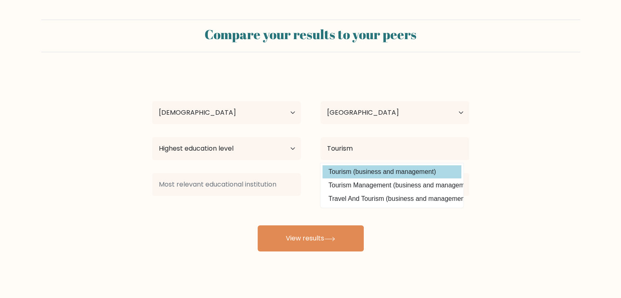
click at [418, 175] on option "Tourism (business and management)" at bounding box center [391, 171] width 139 height 13
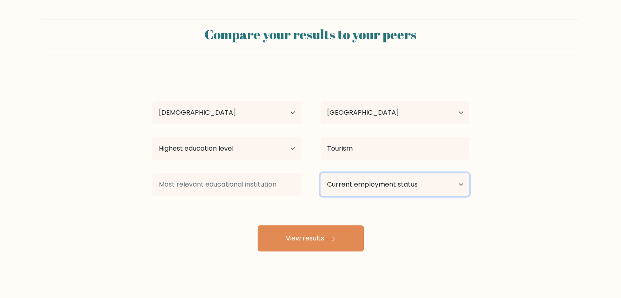
click at [362, 187] on select "Current employment status Employed Student Retired Other / prefer not to answer" at bounding box center [394, 184] width 149 height 23
select select "other"
click at [320, 173] on select "Current employment status Employed Student Retired Other / prefer not to answer" at bounding box center [394, 184] width 149 height 23
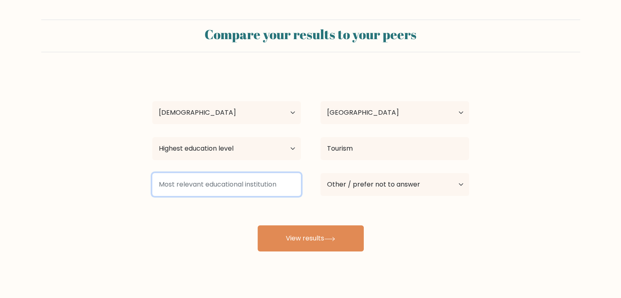
click at [218, 189] on input at bounding box center [226, 184] width 149 height 23
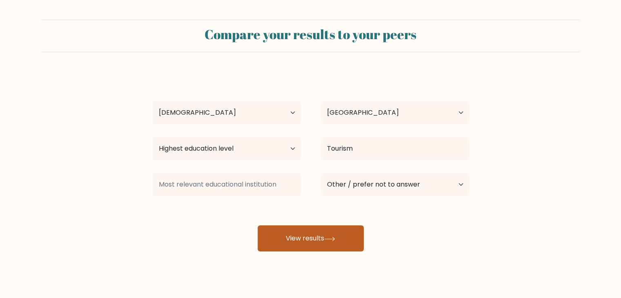
click at [290, 227] on button "View results" at bounding box center [311, 238] width 106 height 26
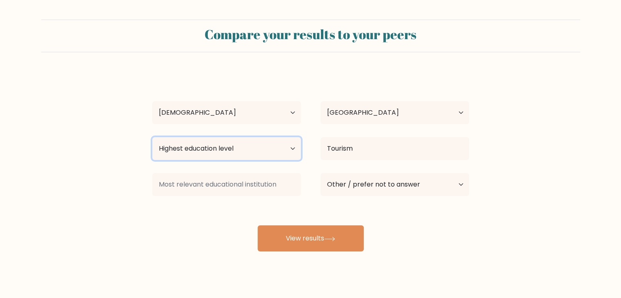
drag, startPoint x: 211, startPoint y: 149, endPoint x: 210, endPoint y: 158, distance: 9.8
click at [211, 149] on select "Highest education level No schooling Primary Lower Secondary Upper Secondary Oc…" at bounding box center [226, 148] width 149 height 23
select select "bachelors_degree"
click at [152, 137] on select "Highest education level No schooling Primary Lower Secondary Upper Secondary Oc…" at bounding box center [226, 148] width 149 height 23
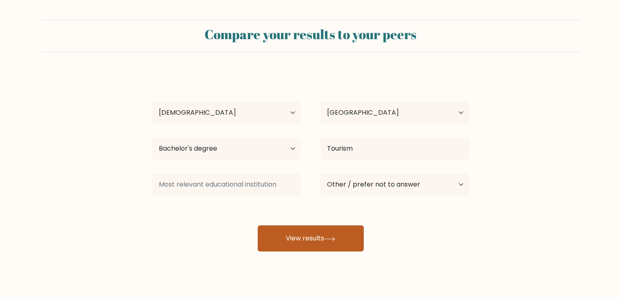
click at [311, 236] on button "View results" at bounding box center [311, 238] width 106 height 26
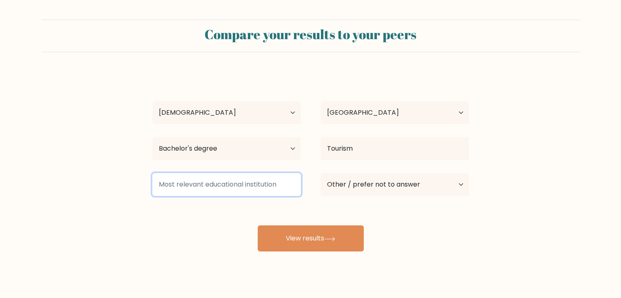
click at [230, 185] on input at bounding box center [226, 184] width 149 height 23
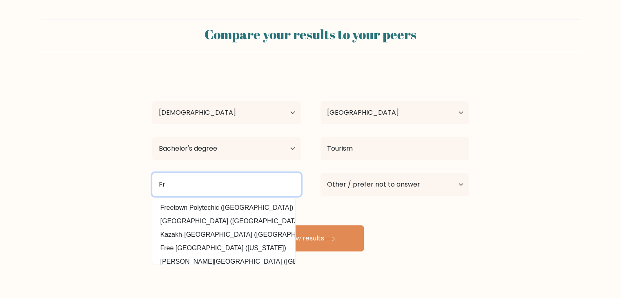
type input "F"
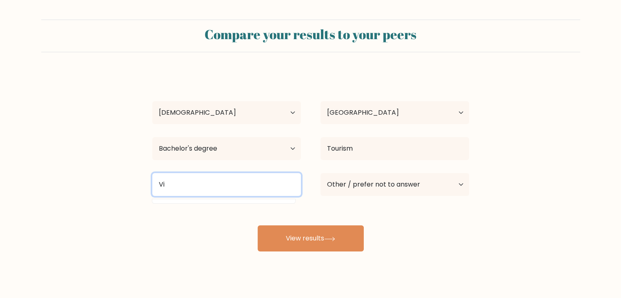
type input "V"
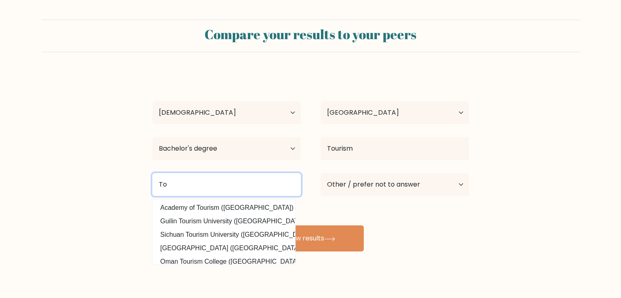
type input "T"
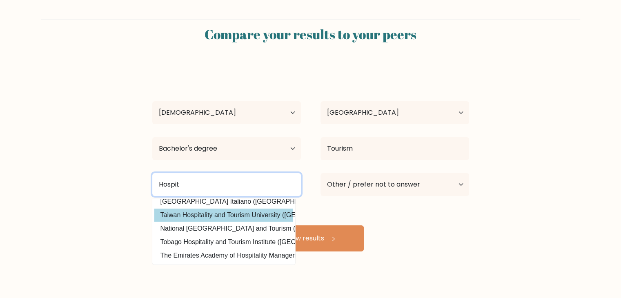
scroll to position [11, 0]
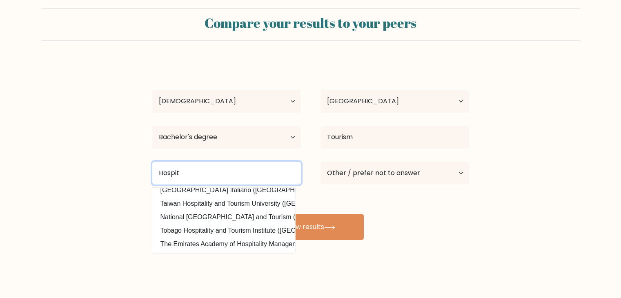
click at [176, 169] on input "Hospit" at bounding box center [226, 173] width 149 height 23
click at [178, 171] on input "Hospit" at bounding box center [226, 173] width 149 height 23
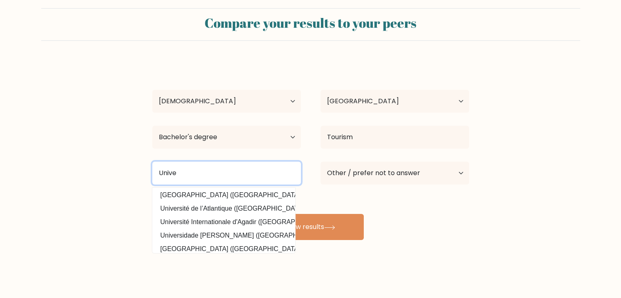
scroll to position [0, 0]
type input "U"
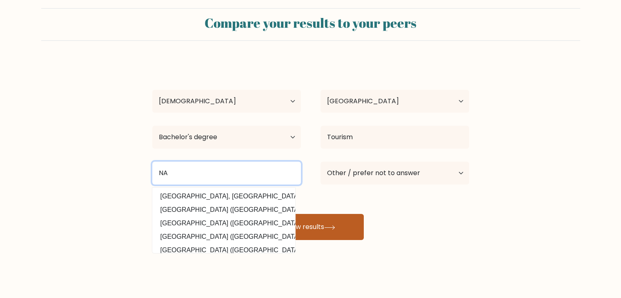
type input "NA"
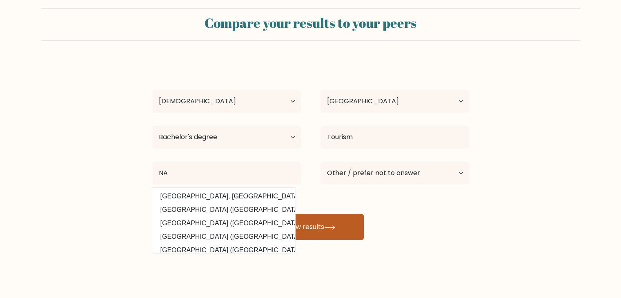
click at [309, 221] on button "View results" at bounding box center [311, 227] width 106 height 26
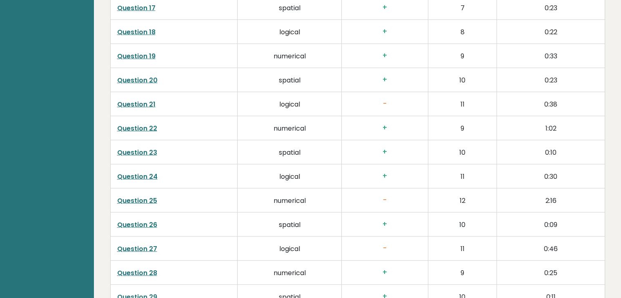
scroll to position [1878, 0]
